Goal: Navigation & Orientation: Find specific page/section

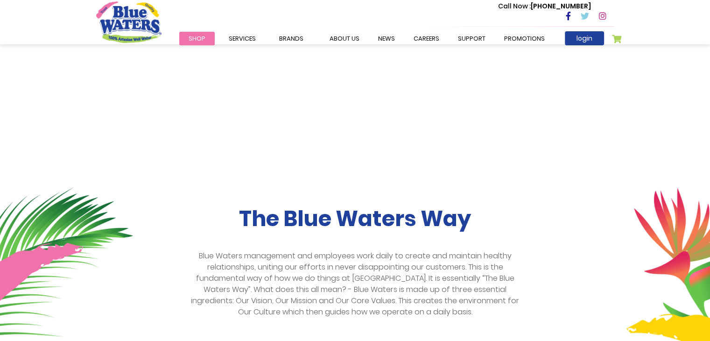
scroll to position [49, 0]
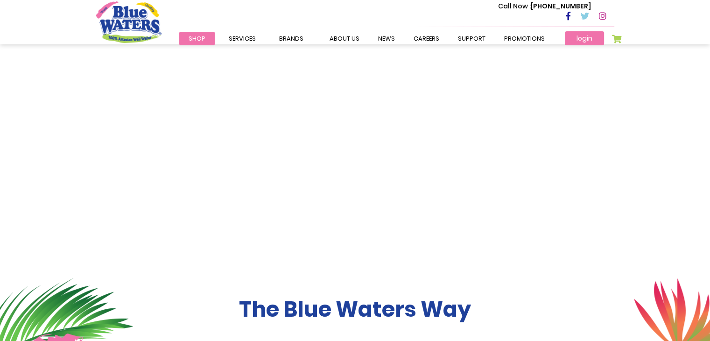
click at [582, 35] on link "login" at bounding box center [584, 38] width 39 height 14
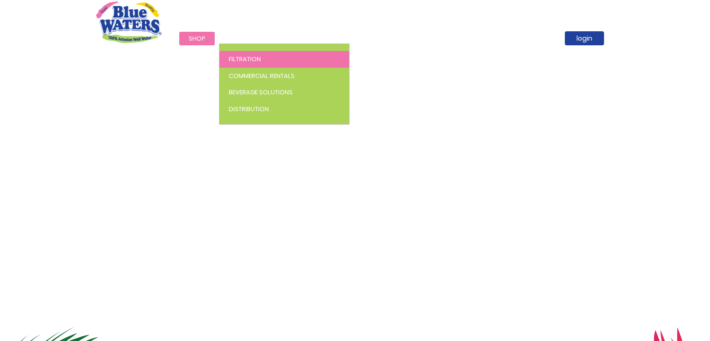
scroll to position [49, 0]
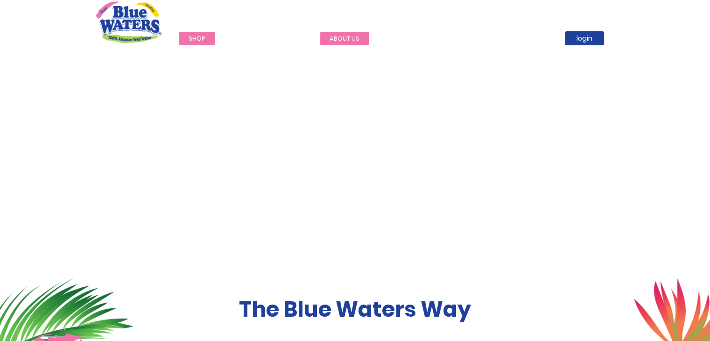
click at [330, 40] on link "about us" at bounding box center [344, 39] width 49 height 14
